Goal: Task Accomplishment & Management: Manage account settings

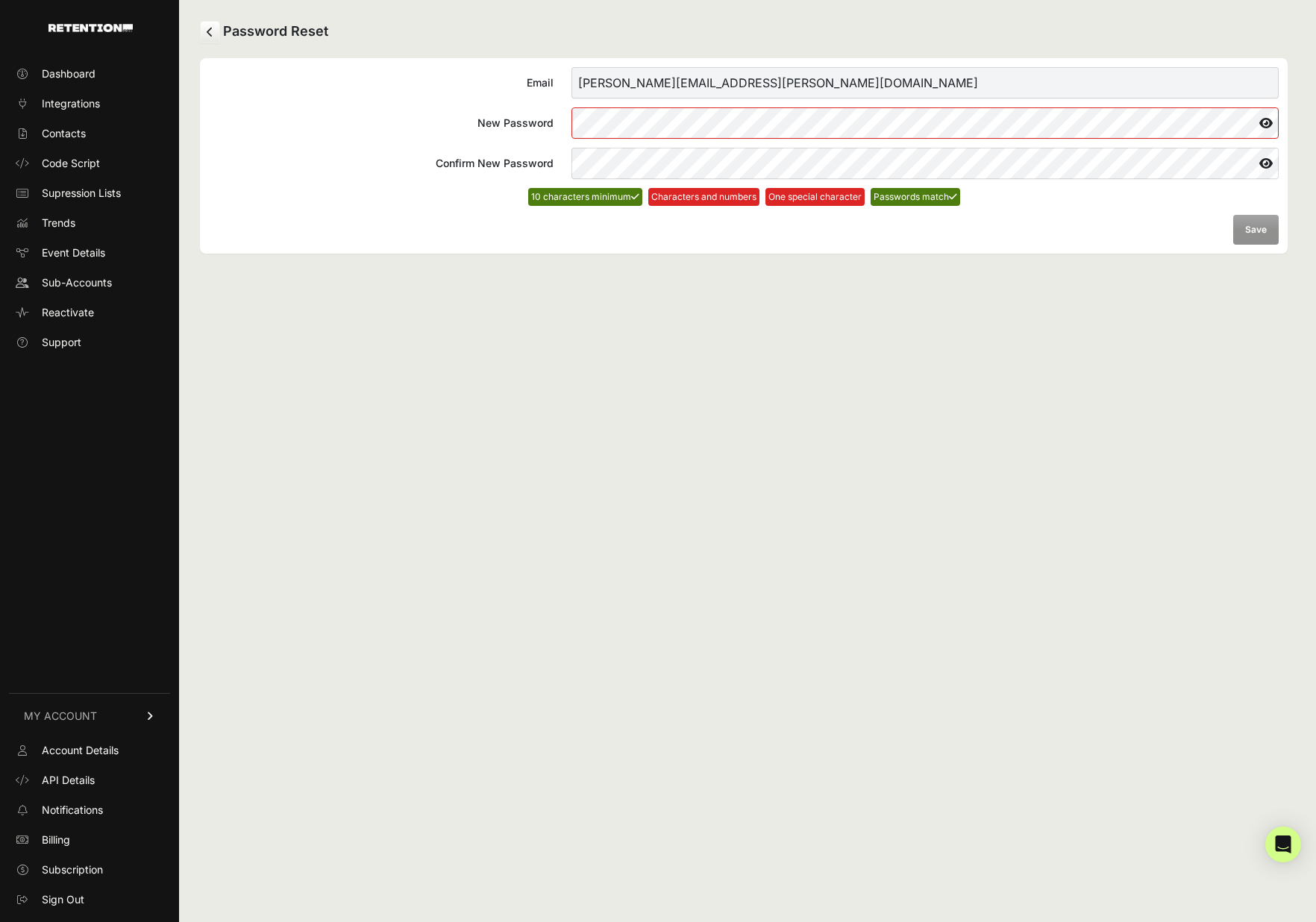
click at [1250, 232] on form "Email [PERSON_NAME][EMAIL_ADDRESS][PERSON_NAME][DOMAIN_NAME] New Password Confi…" at bounding box center [743, 156] width 1070 height 178
click at [1269, 121] on icon at bounding box center [1265, 123] width 26 height 24
click at [1265, 167] on icon at bounding box center [1264, 164] width 27 height 24
click at [1265, 167] on icon at bounding box center [1265, 164] width 26 height 24
click at [813, 326] on div "Password Reset Email vince.scarlata@fsastore.com New Password Confirm New Passw…" at bounding box center [743, 461] width 1129 height 922
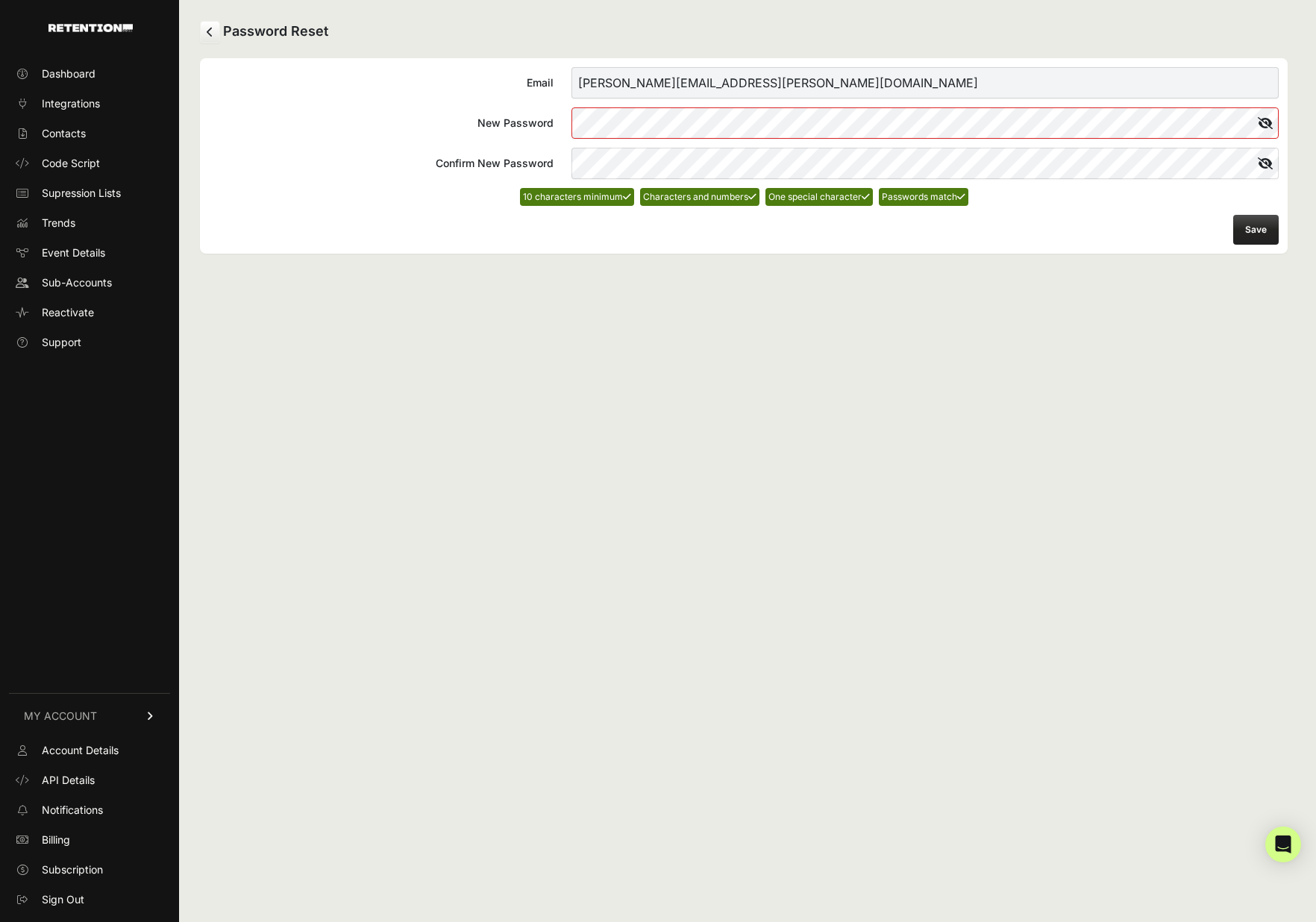
click at [1267, 235] on button "Save" at bounding box center [1255, 229] width 46 height 30
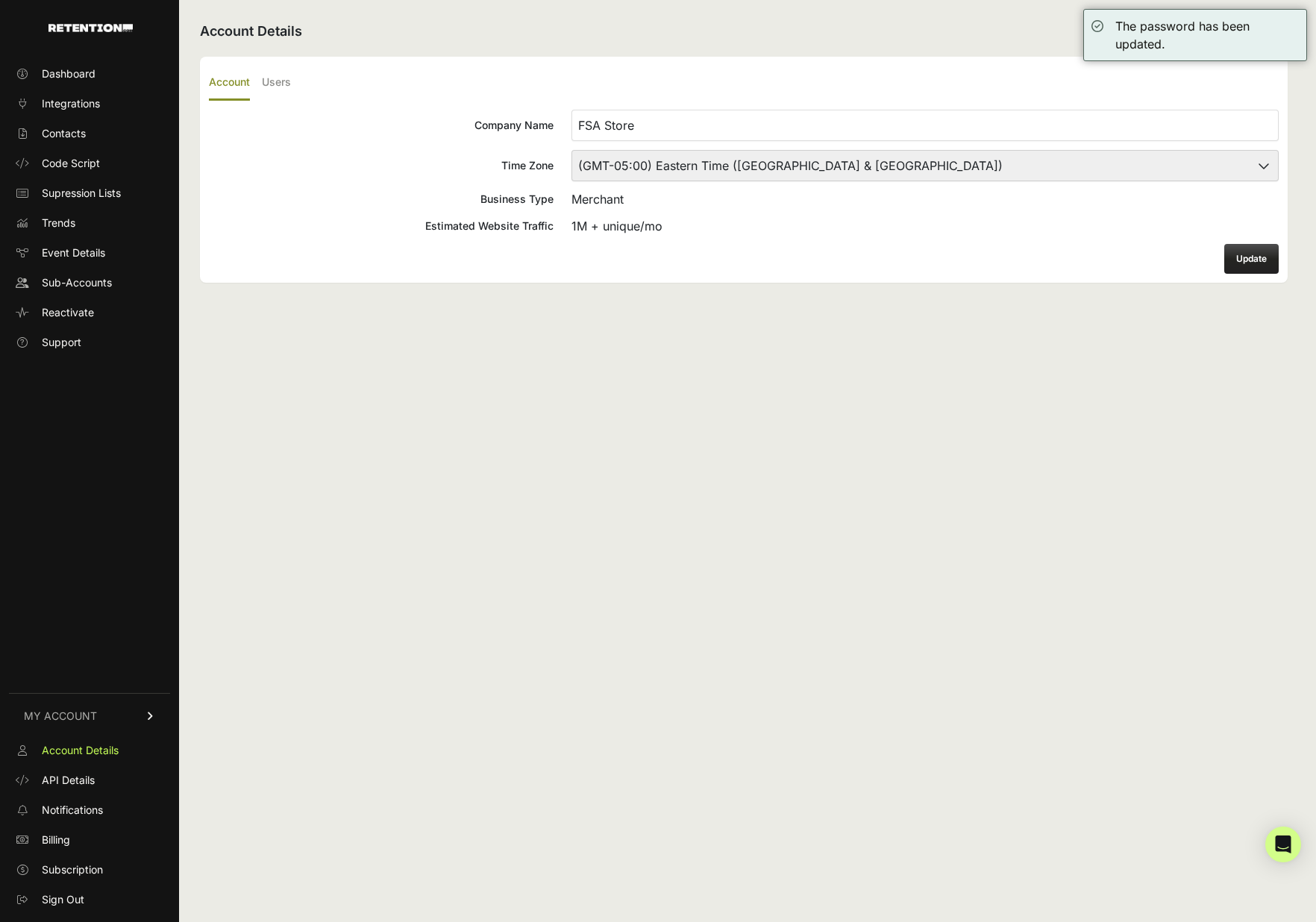
click at [1255, 263] on button "Update" at bounding box center [1250, 259] width 55 height 30
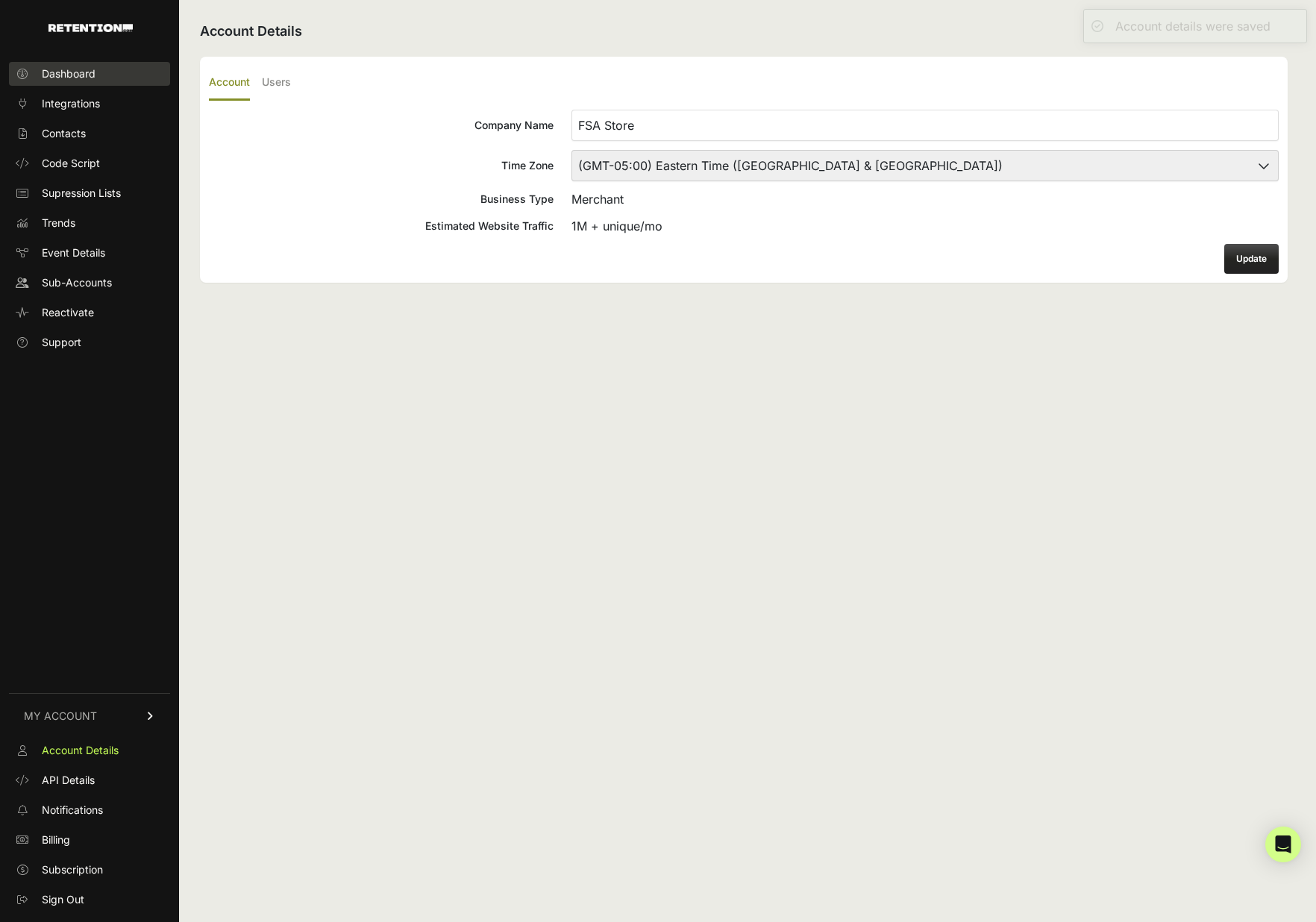
click at [65, 73] on span "Dashboard" at bounding box center [68, 73] width 54 height 15
